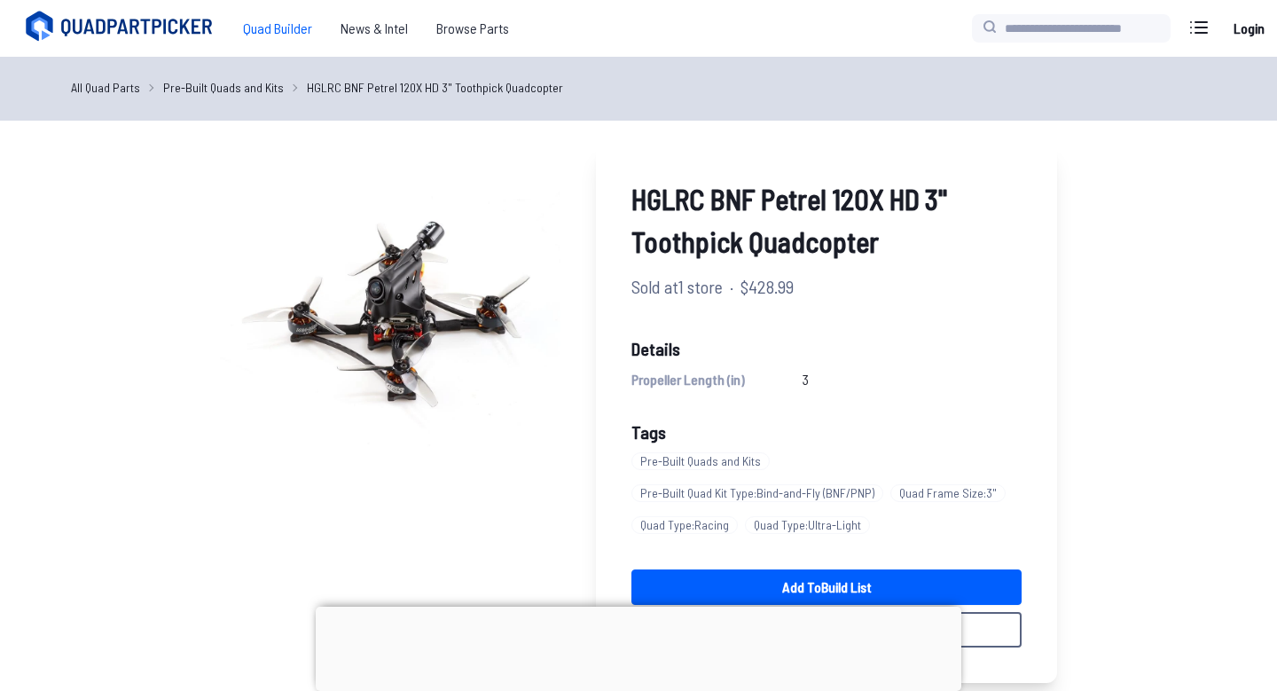
click at [297, 24] on span "Quad Builder" at bounding box center [278, 28] width 98 height 35
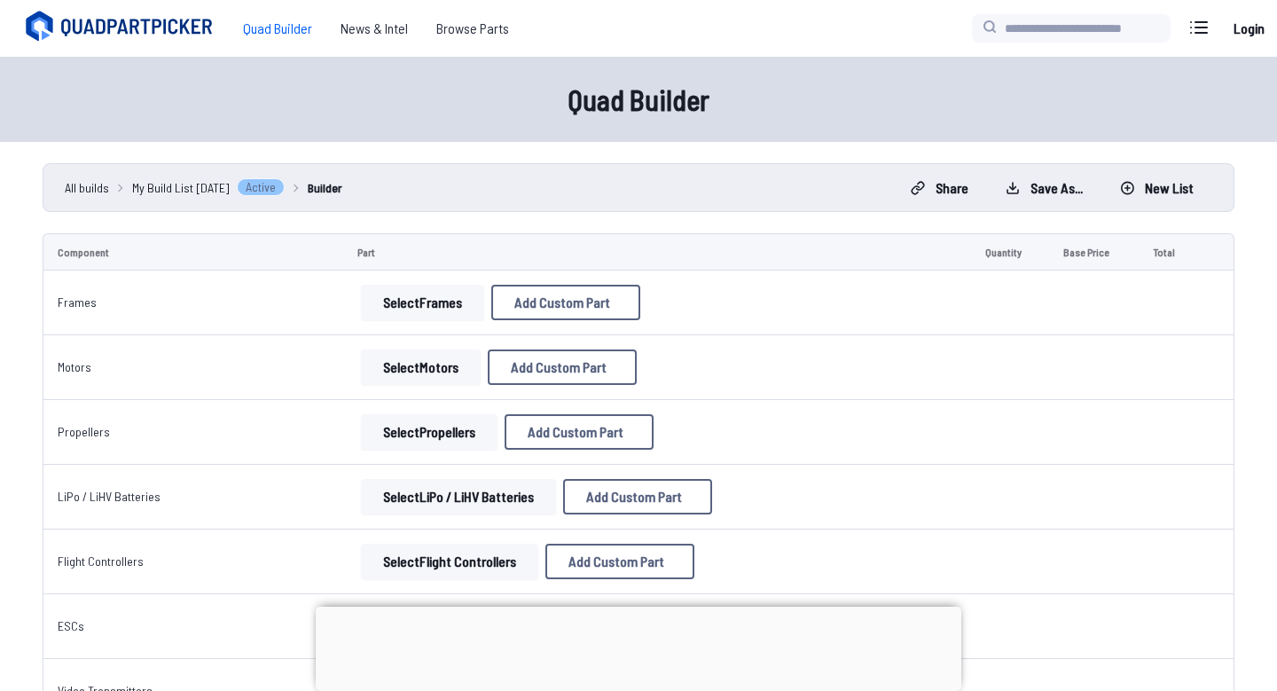
click at [91, 191] on span "All builds" at bounding box center [87, 187] width 44 height 19
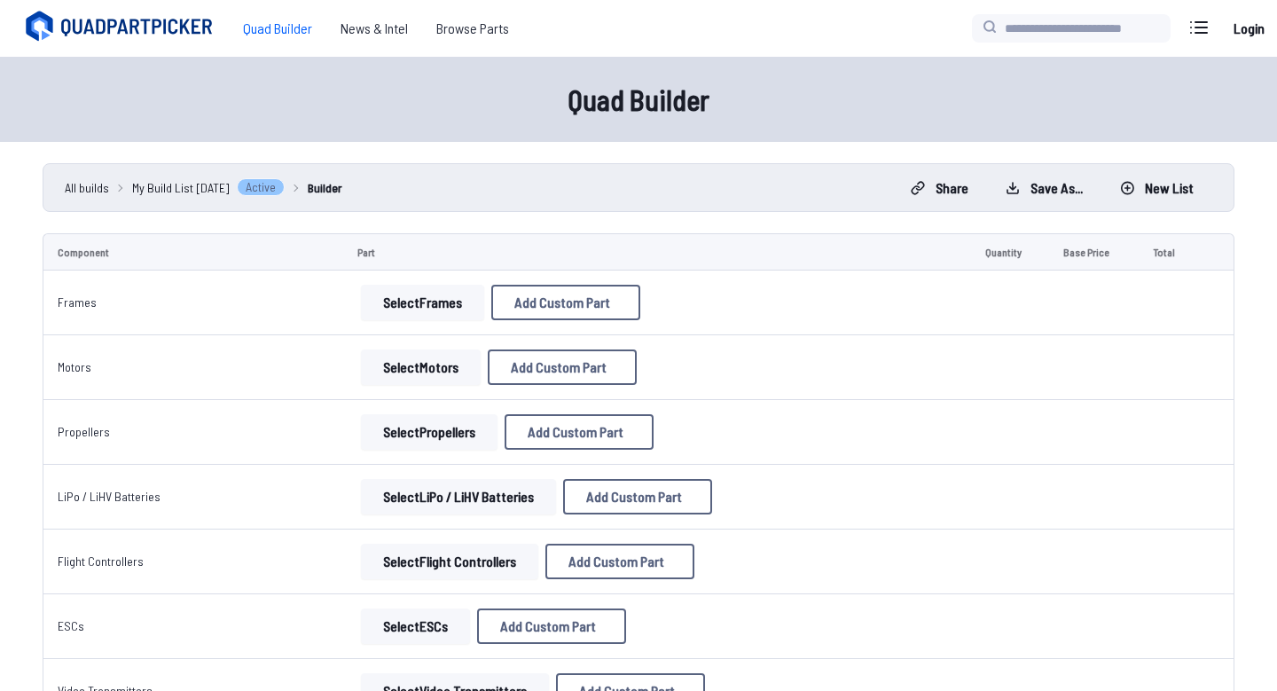
click at [454, 298] on button "Select Frames" at bounding box center [422, 302] width 123 height 35
click at [402, 303] on button "Select Frames" at bounding box center [422, 302] width 123 height 35
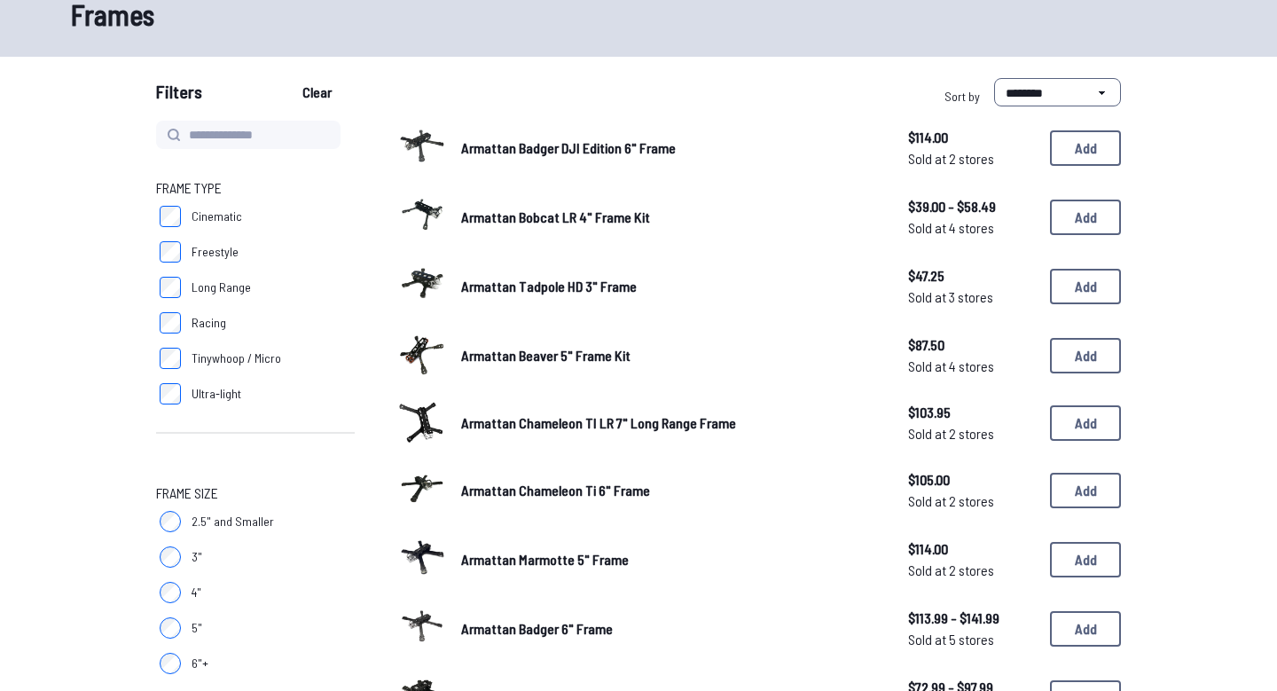
scroll to position [125, 0]
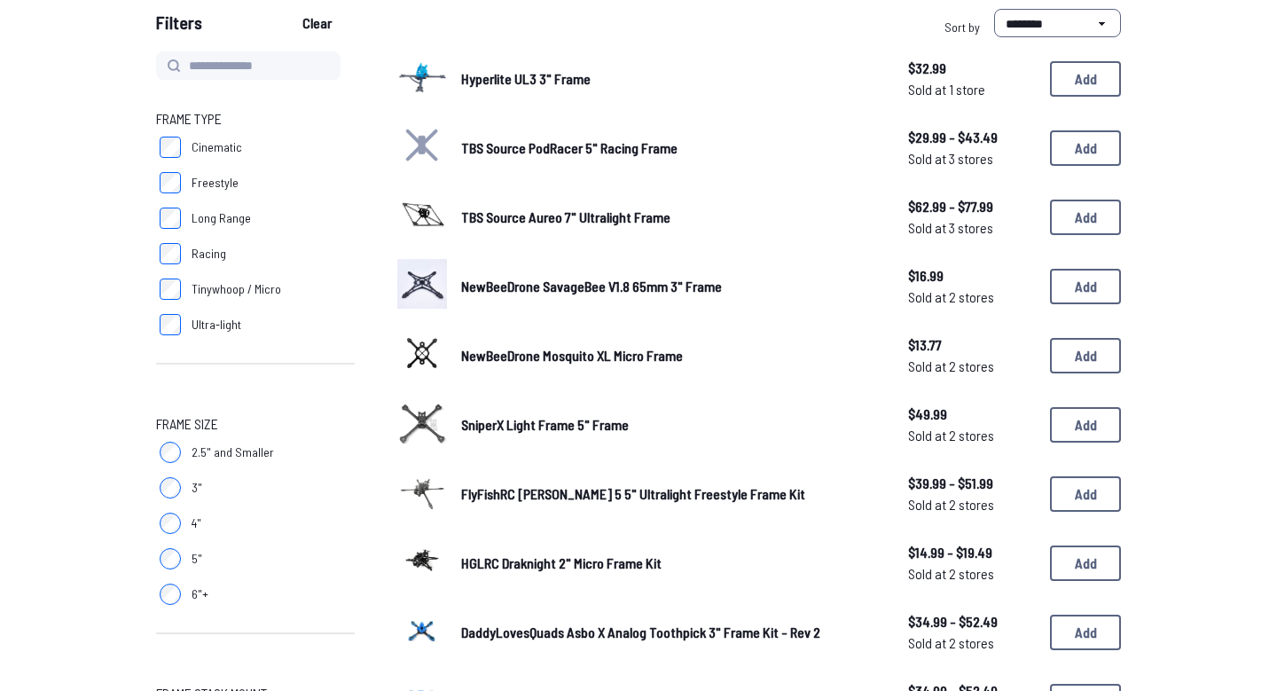
scroll to position [147, 0]
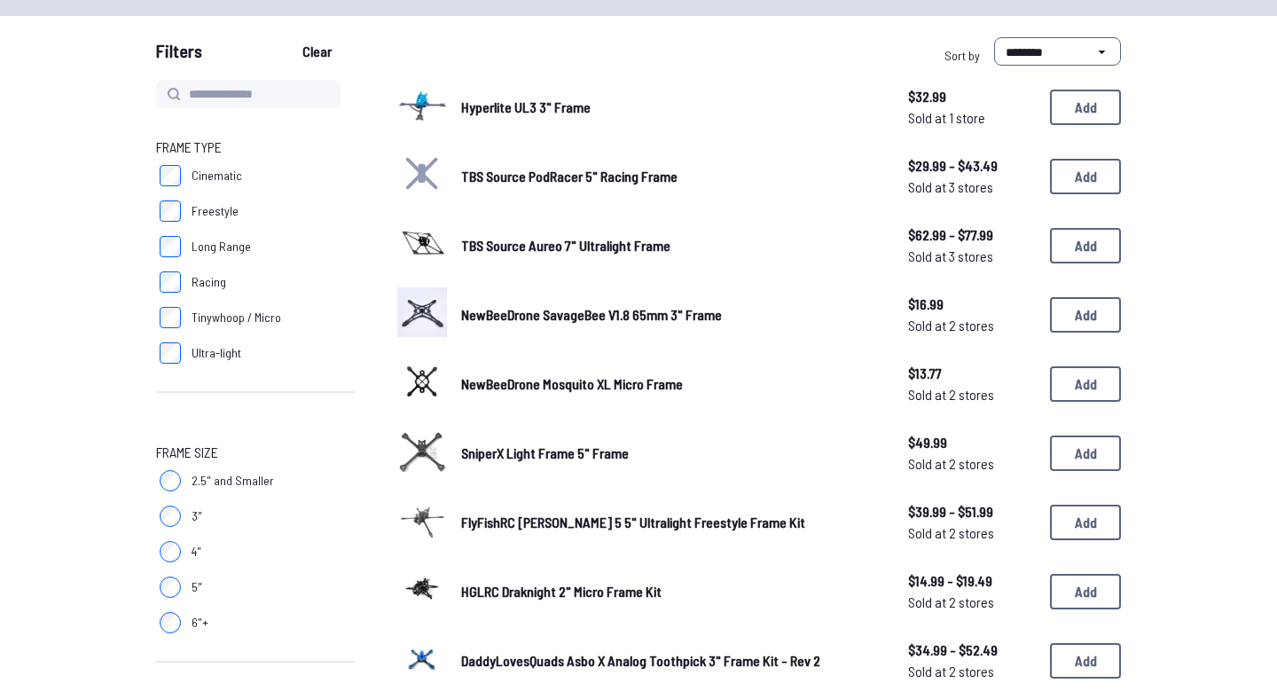
click at [521, 108] on span "Hyperlite UL3 3" Frame" at bounding box center [525, 106] width 129 height 17
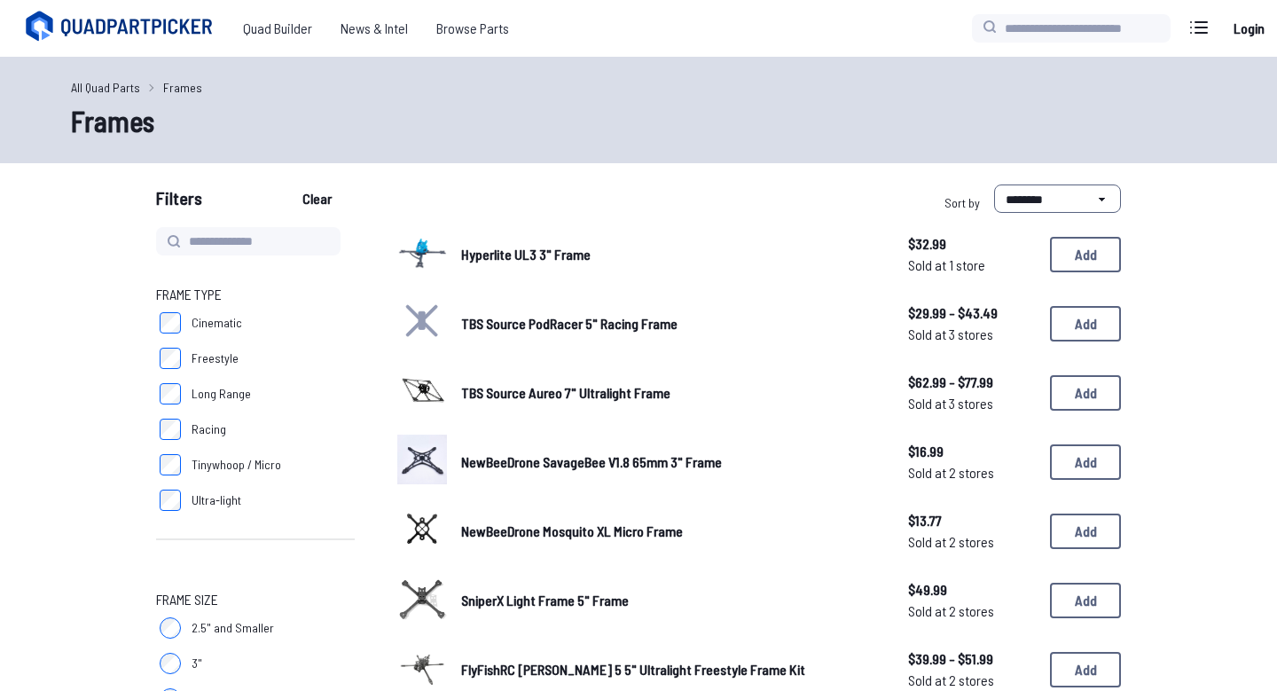
scroll to position [147, 0]
